Goal: Task Accomplishment & Management: Use online tool/utility

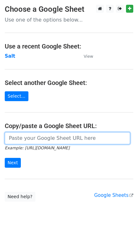
click at [27, 140] on input "url" at bounding box center [68, 138] width 126 height 12
paste input "https://docs.google.com/spreadsheets/d/1VPCjPxRBbWNLJjnCxAA0nW7_SpSsRbxUAy_tFhd…"
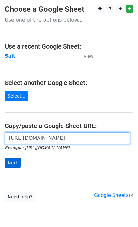
type input "https://docs.google.com/spreadsheets/d/1VPCjPxRBbWNLJjnCxAA0nW7_SpSsRbxUAy_tFhd…"
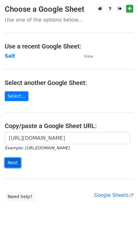
scroll to position [0, 0]
click at [12, 165] on input "Next" at bounding box center [13, 163] width 16 height 10
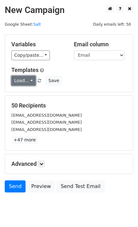
click at [24, 78] on link "Load..." at bounding box center [23, 81] width 24 height 10
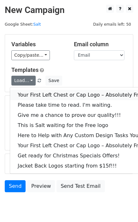
click at [33, 93] on link "Your First Left Chest or Cap Logo – Absolutely Free" at bounding box center [85, 95] width 151 height 10
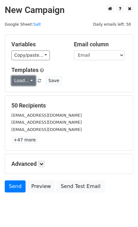
click at [22, 79] on link "Load..." at bounding box center [23, 81] width 24 height 10
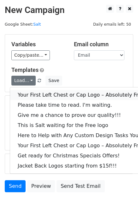
click at [29, 91] on link "Your First Left Chest or Cap Logo – Absolutely Free" at bounding box center [85, 95] width 151 height 10
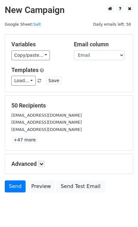
click at [19, 86] on div "Variables Copy/paste... {{Email}} Email column Email Templates Load... Your Fir…" at bounding box center [69, 63] width 128 height 57
click at [21, 83] on link "Load..." at bounding box center [23, 81] width 24 height 10
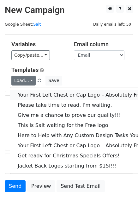
click at [25, 93] on link "Your First Left Chest or Cap Logo – Absolutely Free" at bounding box center [85, 95] width 151 height 10
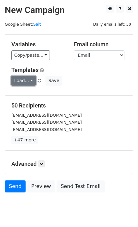
click at [25, 84] on link "Load..." at bounding box center [23, 81] width 24 height 10
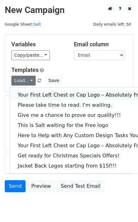
click at [26, 94] on link "Your First Left Chest or Cap Logo – Absolutely Free" at bounding box center [85, 95] width 151 height 10
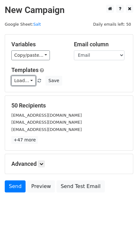
drag, startPoint x: 16, startPoint y: 84, endPoint x: 20, endPoint y: 86, distance: 5.1
click at [16, 84] on link "Load..." at bounding box center [23, 81] width 24 height 10
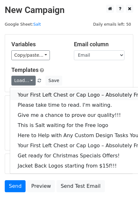
click at [25, 91] on link "Your First Left Chest or Cap Logo – Absolutely Free" at bounding box center [85, 95] width 151 height 10
